Goal: Transaction & Acquisition: Download file/media

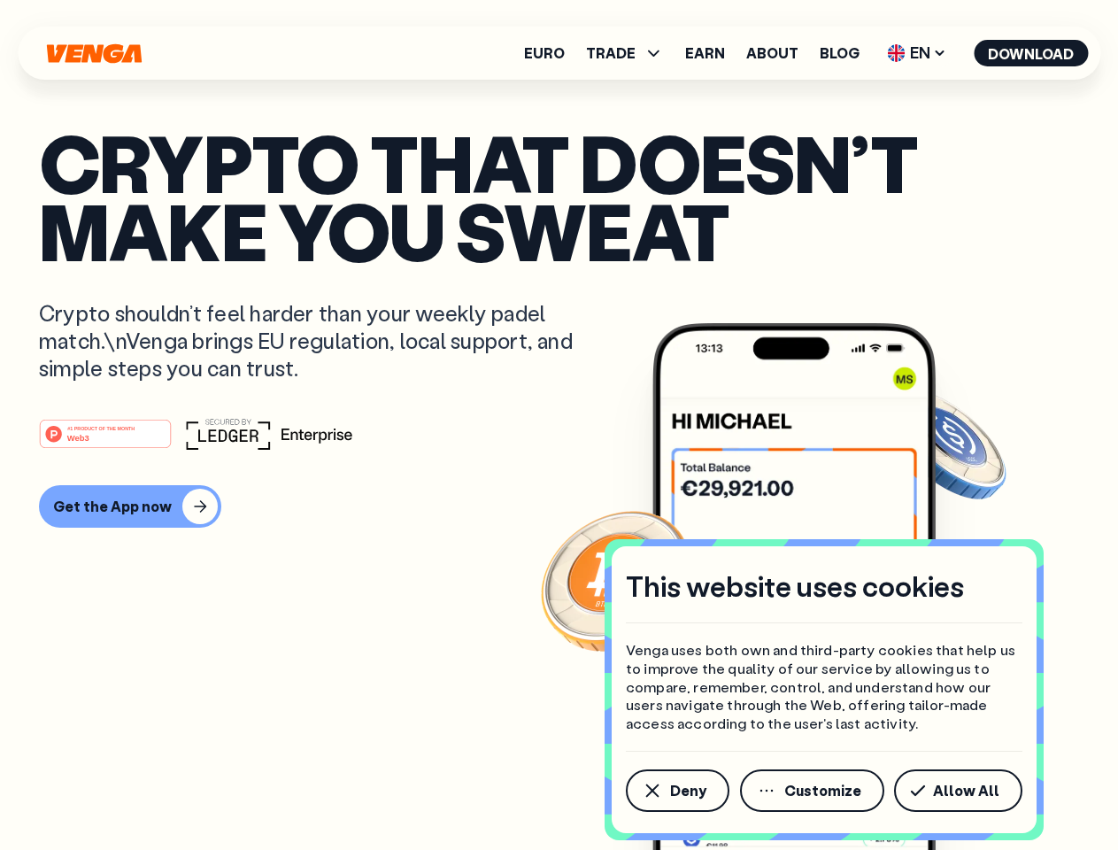
click at [559, 425] on div "#1 PRODUCT OF THE MONTH Web3" at bounding box center [559, 434] width 1040 height 32
click at [676, 791] on span "Deny" at bounding box center [688, 790] width 36 height 14
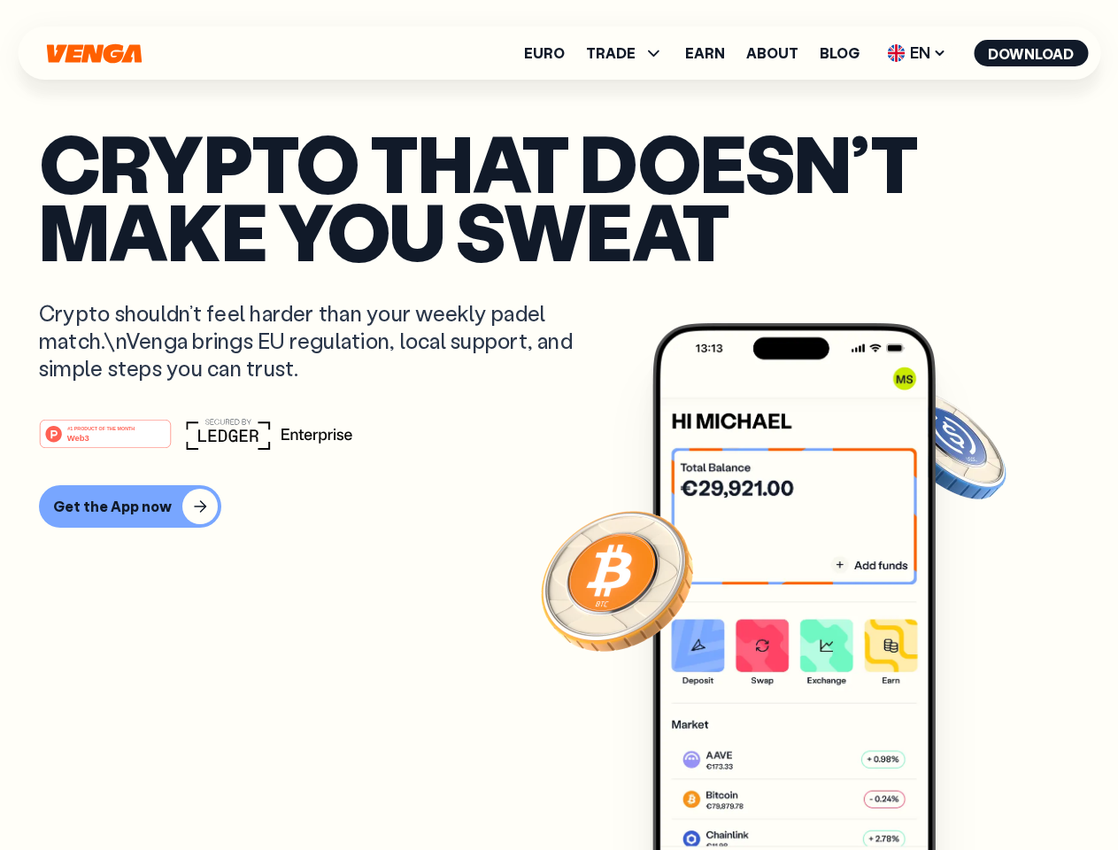
click at [814, 791] on img at bounding box center [793, 619] width 283 height 593
click at [961, 791] on article "Crypto that doesn’t make you sweat Crypto shouldn’t feel harder than your weekl…" at bounding box center [559, 460] width 1040 height 664
click at [630, 53] on span "TRADE" at bounding box center [611, 53] width 50 height 14
click at [917, 53] on span "EN" at bounding box center [917, 53] width 72 height 28
click at [1031, 53] on button "Download" at bounding box center [1031, 53] width 114 height 27
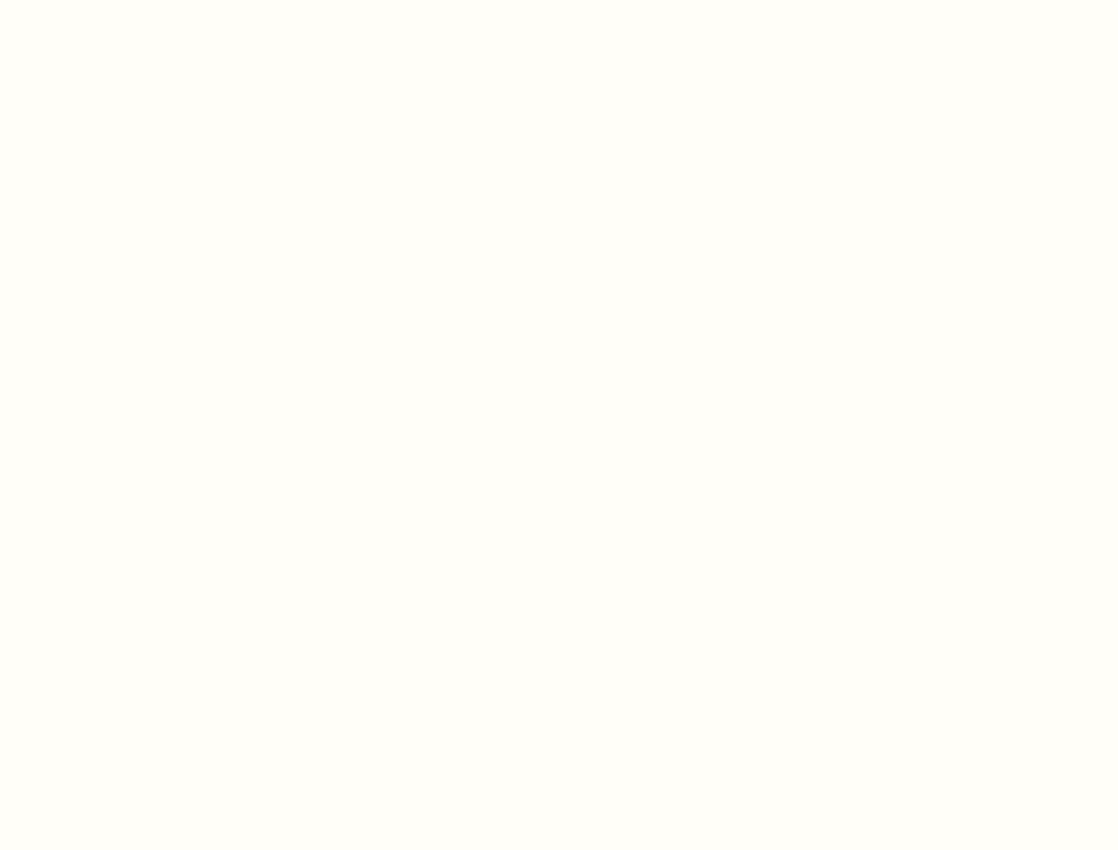
click at [559, 0] on html "This website uses cookies Venga uses both own and third-party cookies that help…" at bounding box center [559, 0] width 1118 height 0
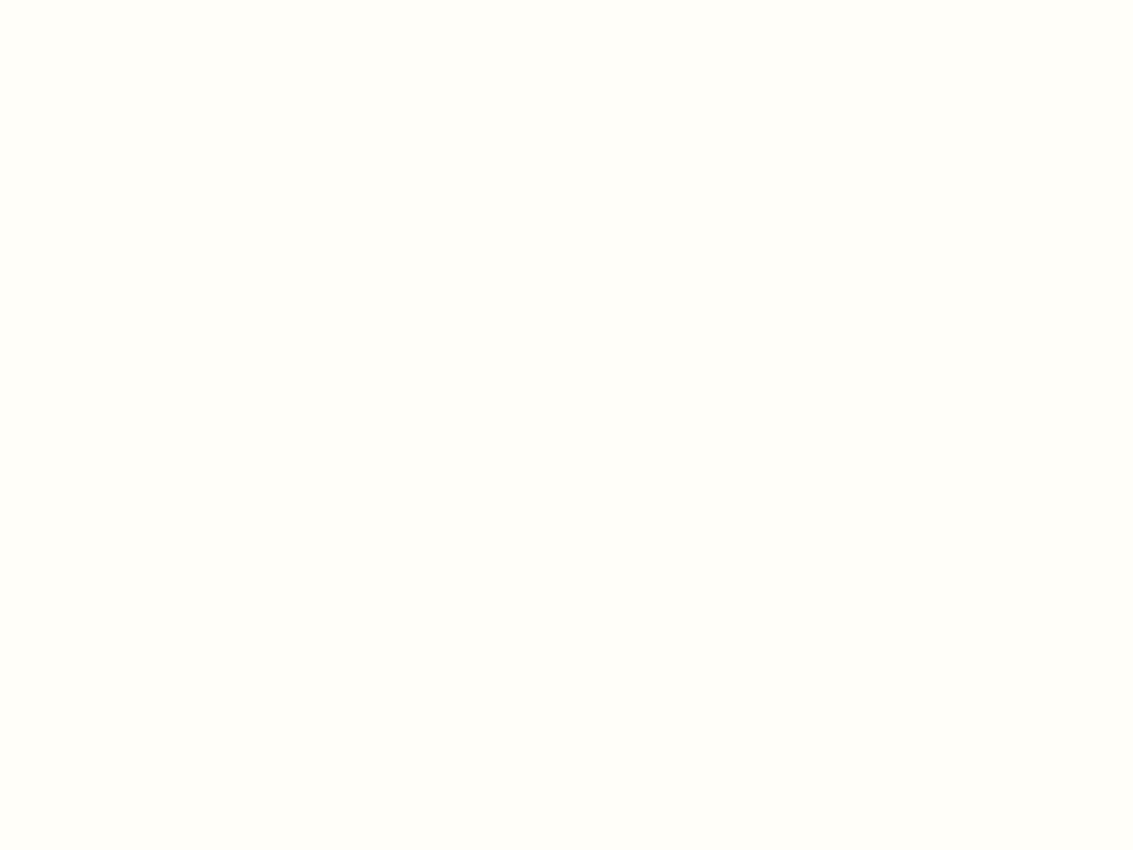
click at [127, 0] on html "This website uses cookies Venga uses both own and third-party cookies that help…" at bounding box center [566, 0] width 1133 height 0
click at [108, 0] on html "This website uses cookies Venga uses both own and third-party cookies that help…" at bounding box center [566, 0] width 1133 height 0
